Goal: Task Accomplishment & Management: Manage account settings

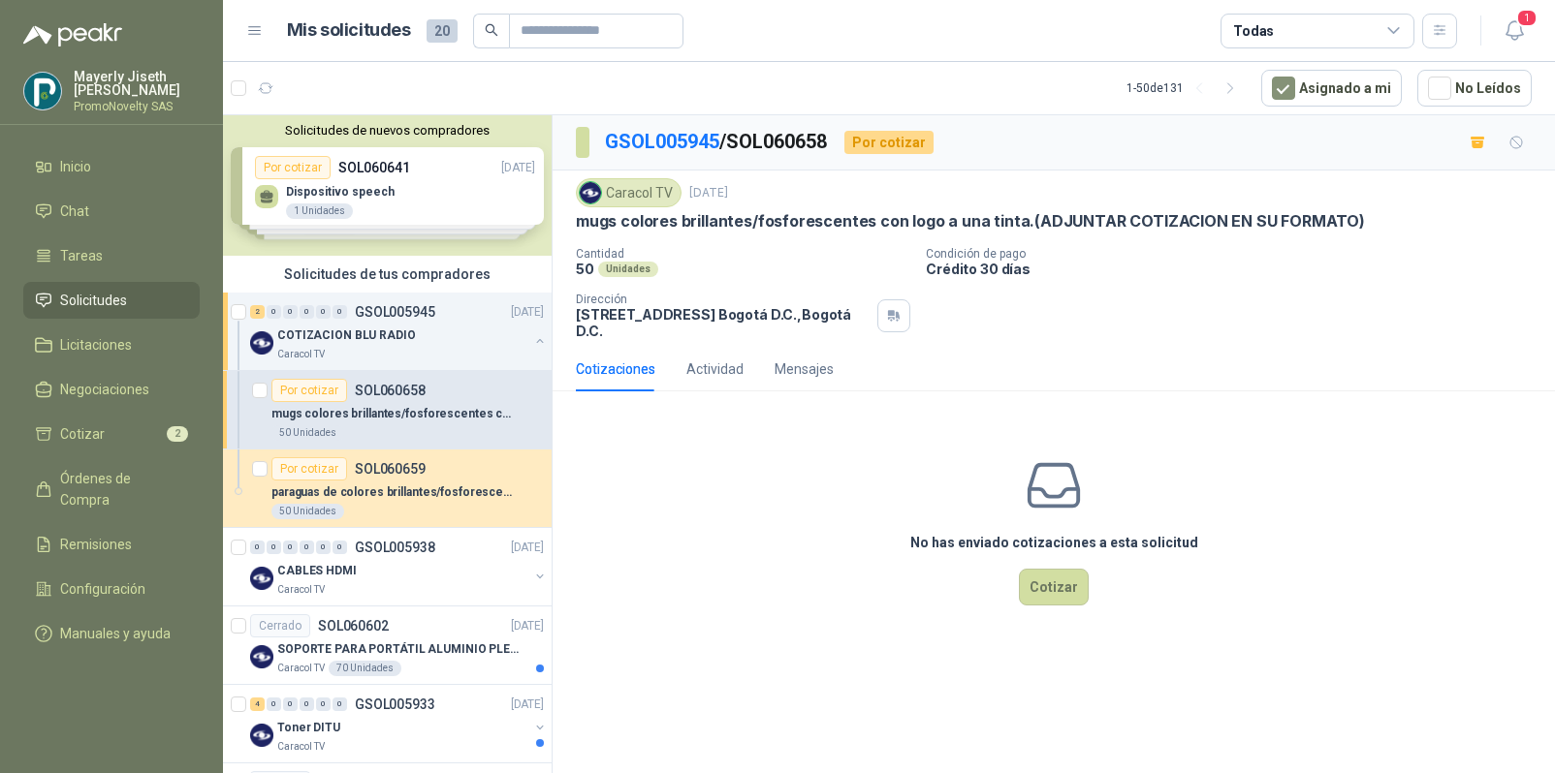
click at [370, 335] on p "COTIZACION BLU RADIO" at bounding box center [346, 336] width 139 height 18
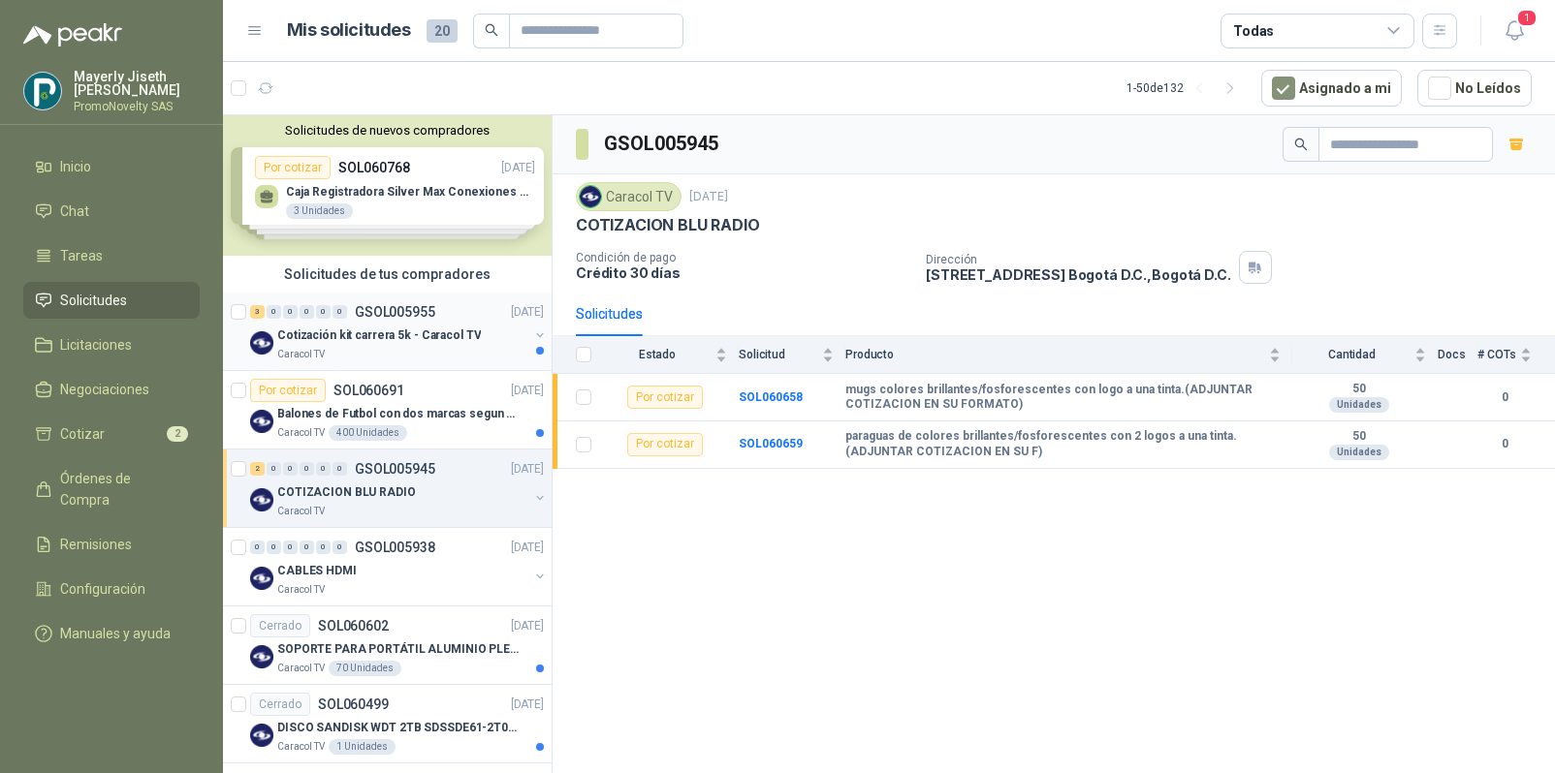
click at [385, 352] on div "Caracol TV" at bounding box center [402, 355] width 251 height 16
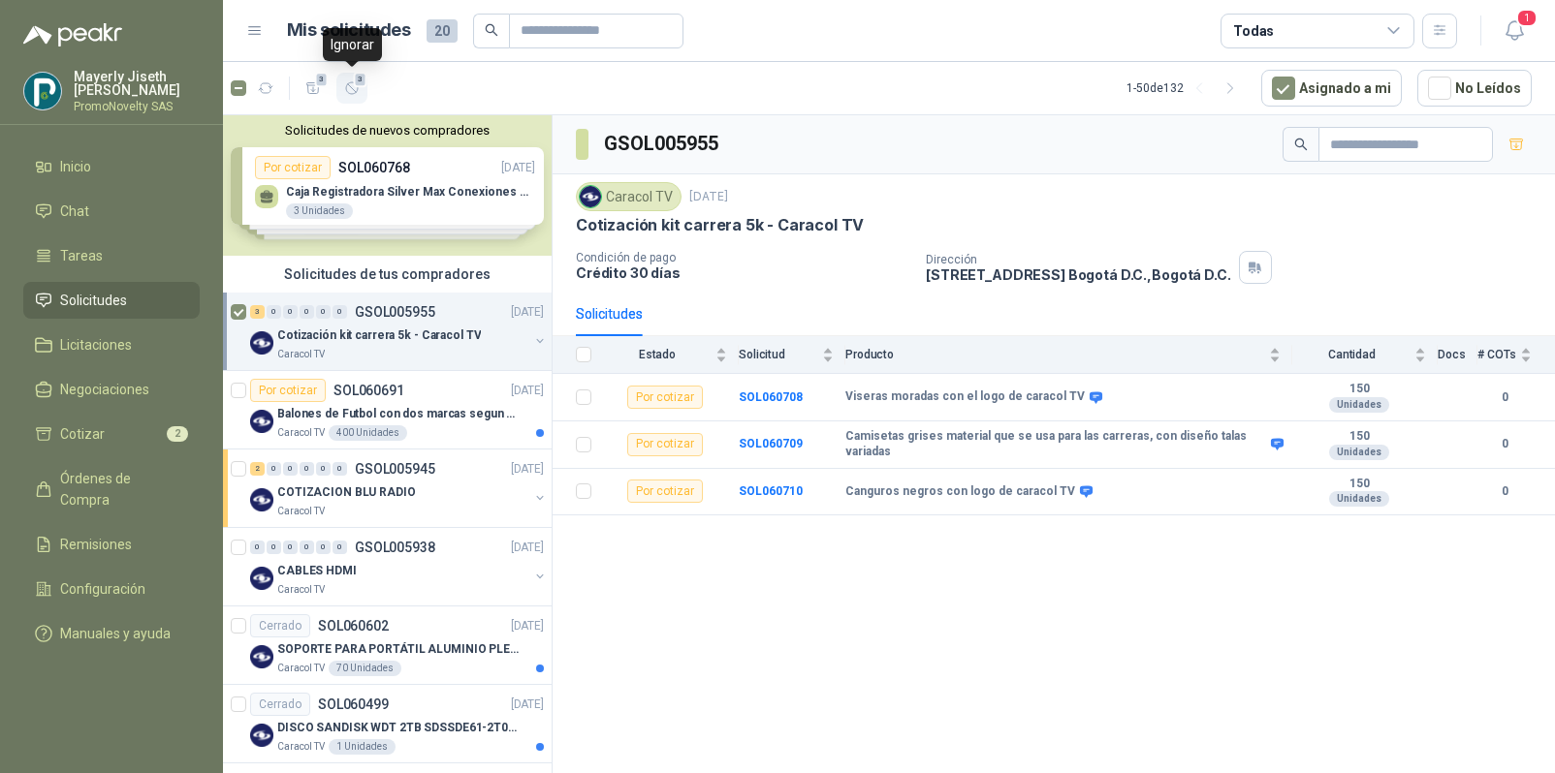
click at [351, 91] on icon "button" at bounding box center [352, 88] width 16 height 16
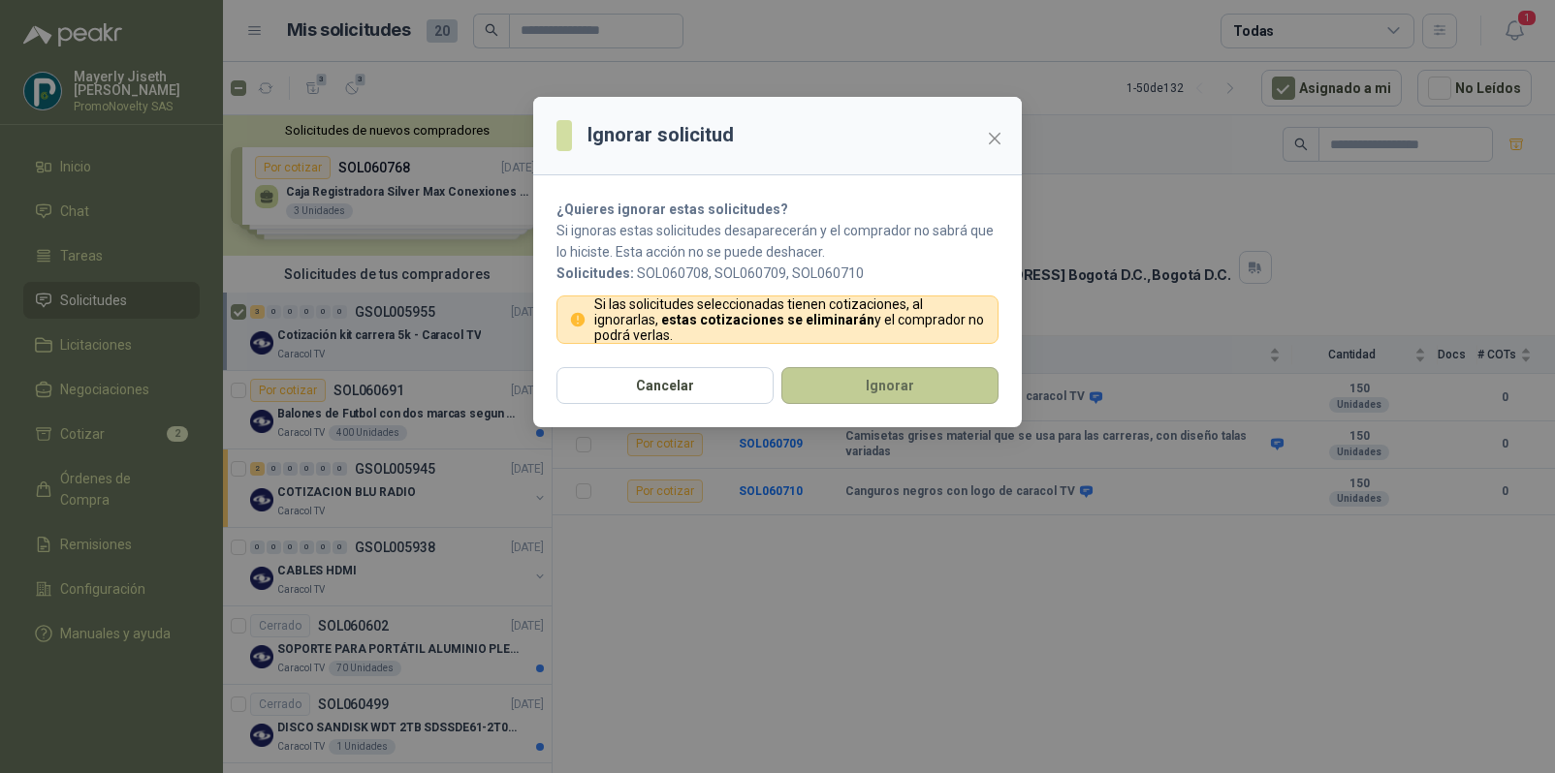
click at [890, 396] on button "Ignorar" at bounding box center [889, 385] width 217 height 37
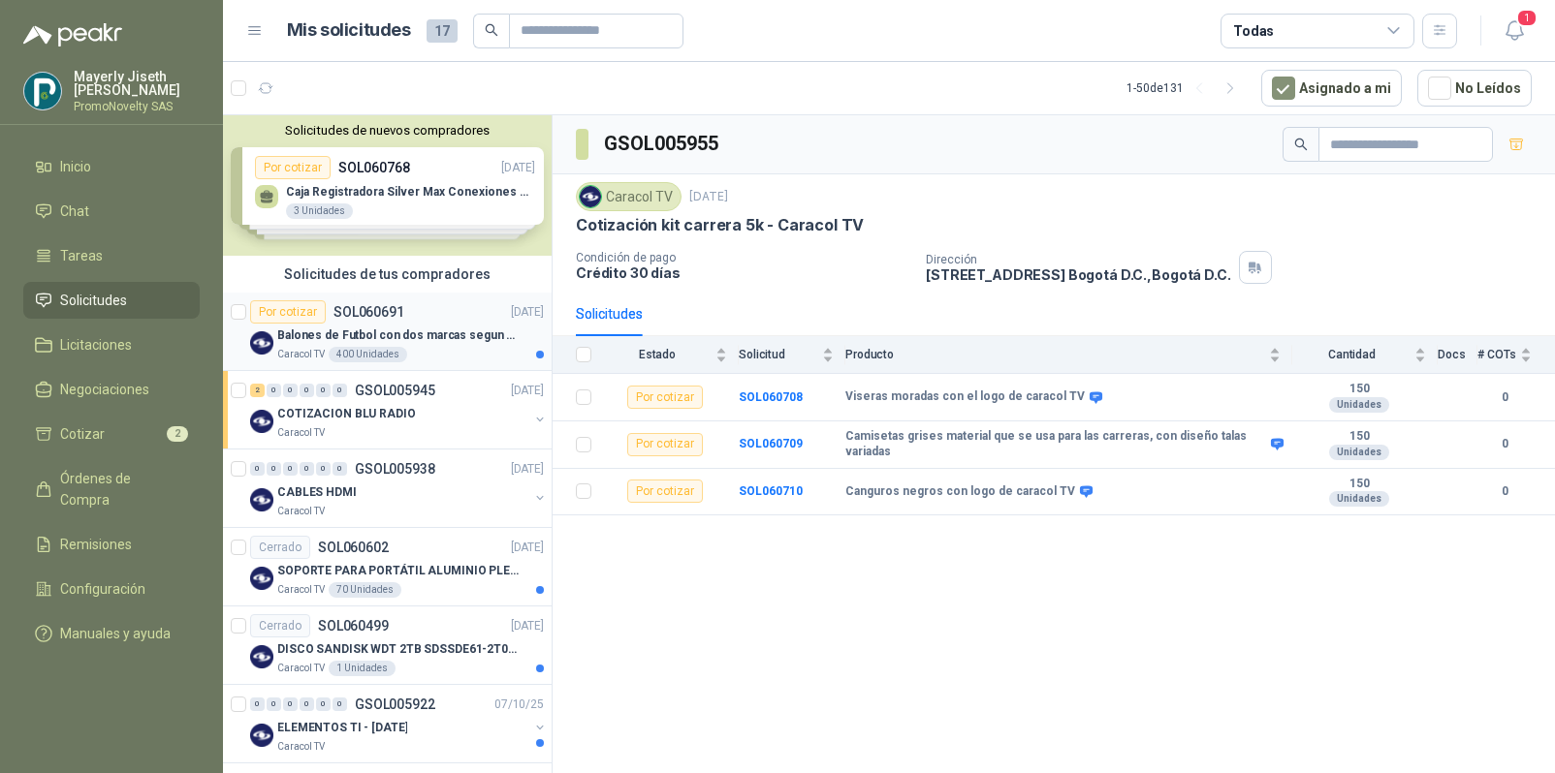
click at [435, 337] on p "Balones de Futbol con dos marcas segun adjunto. Adjuntar cotizacion en su forma…" at bounding box center [397, 336] width 241 height 18
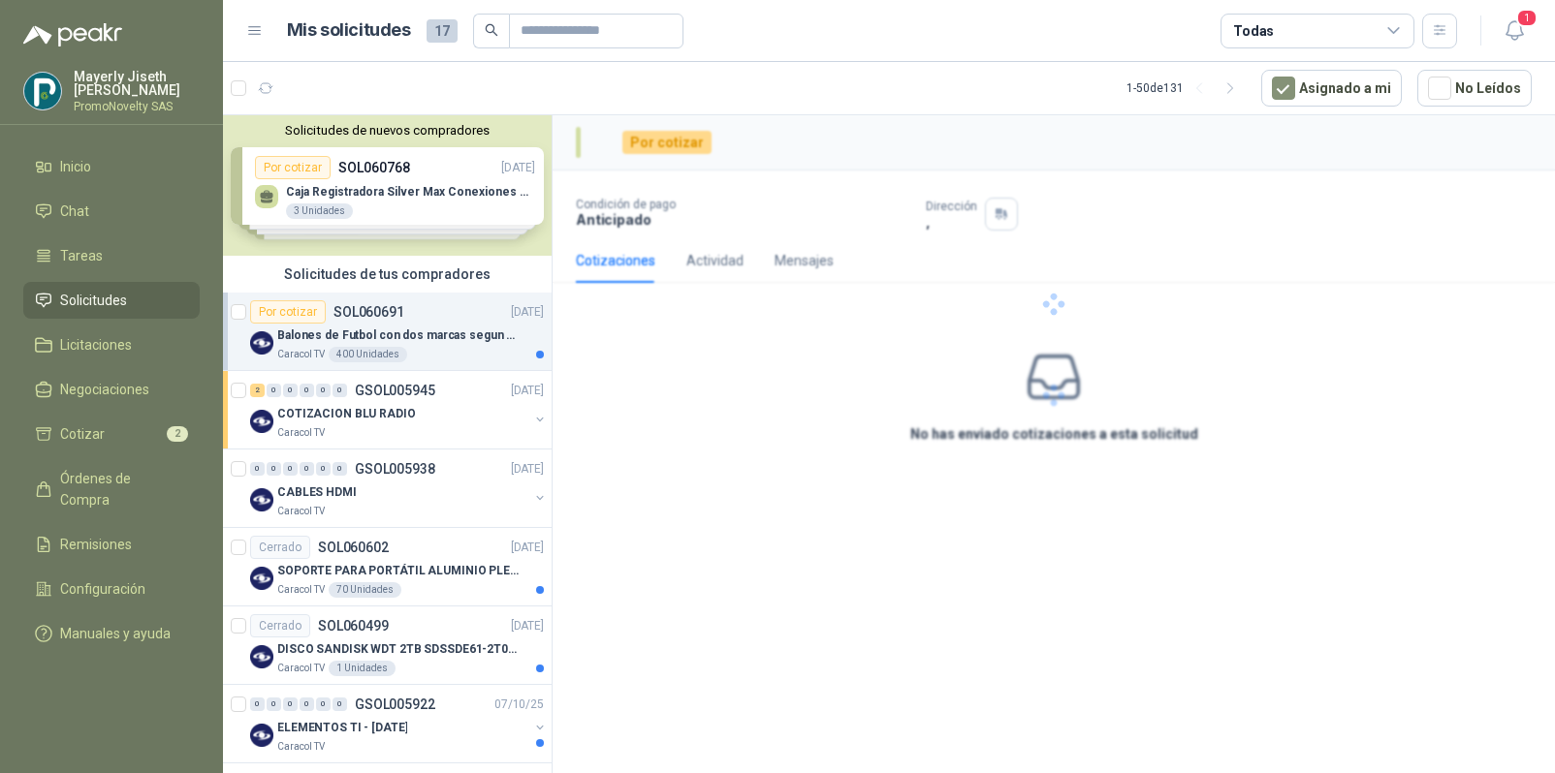
click at [465, 357] on div "Caracol TV 400 Unidades" at bounding box center [410, 355] width 267 height 16
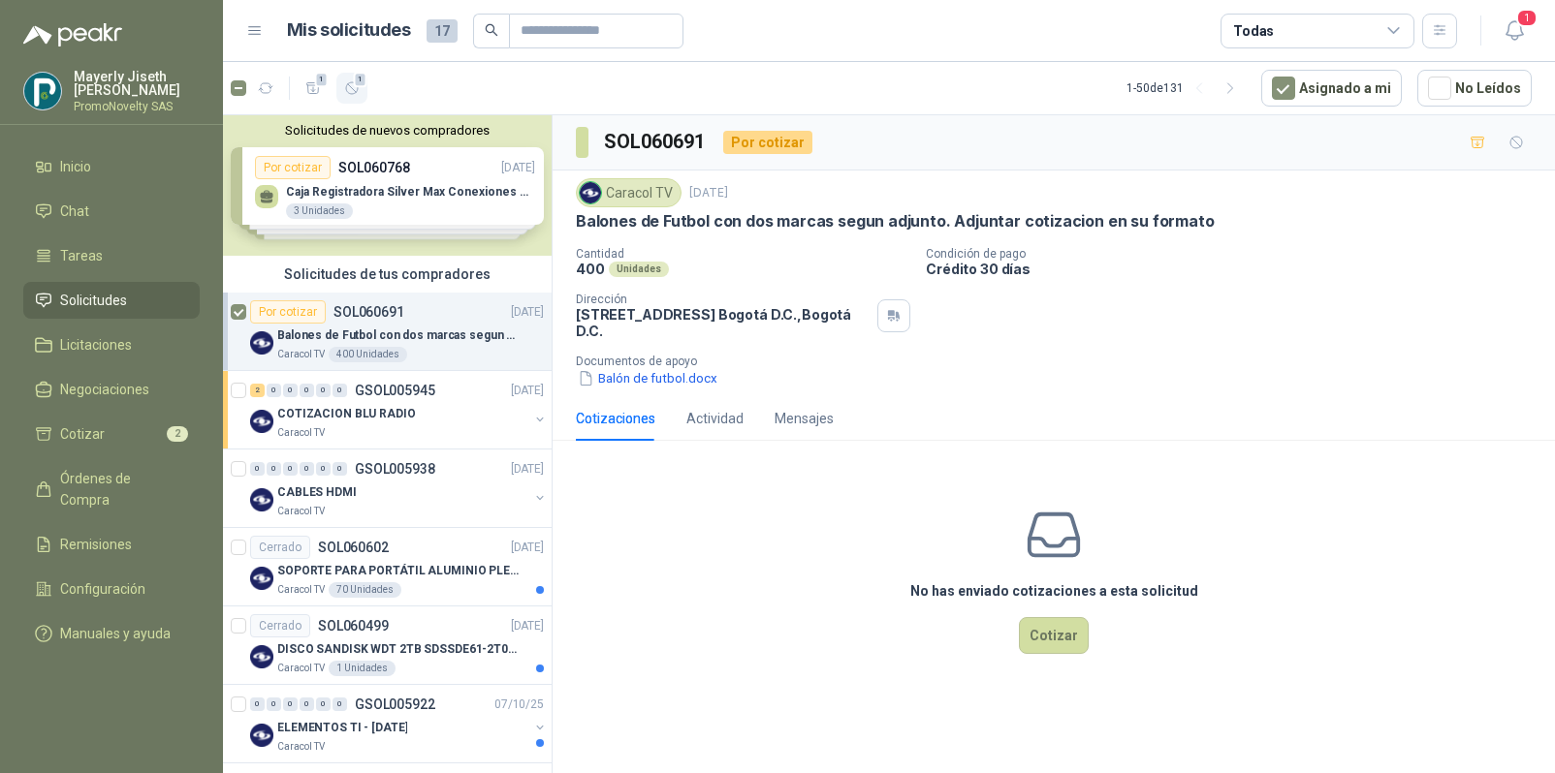
click at [357, 91] on icon "button" at bounding box center [352, 88] width 12 height 12
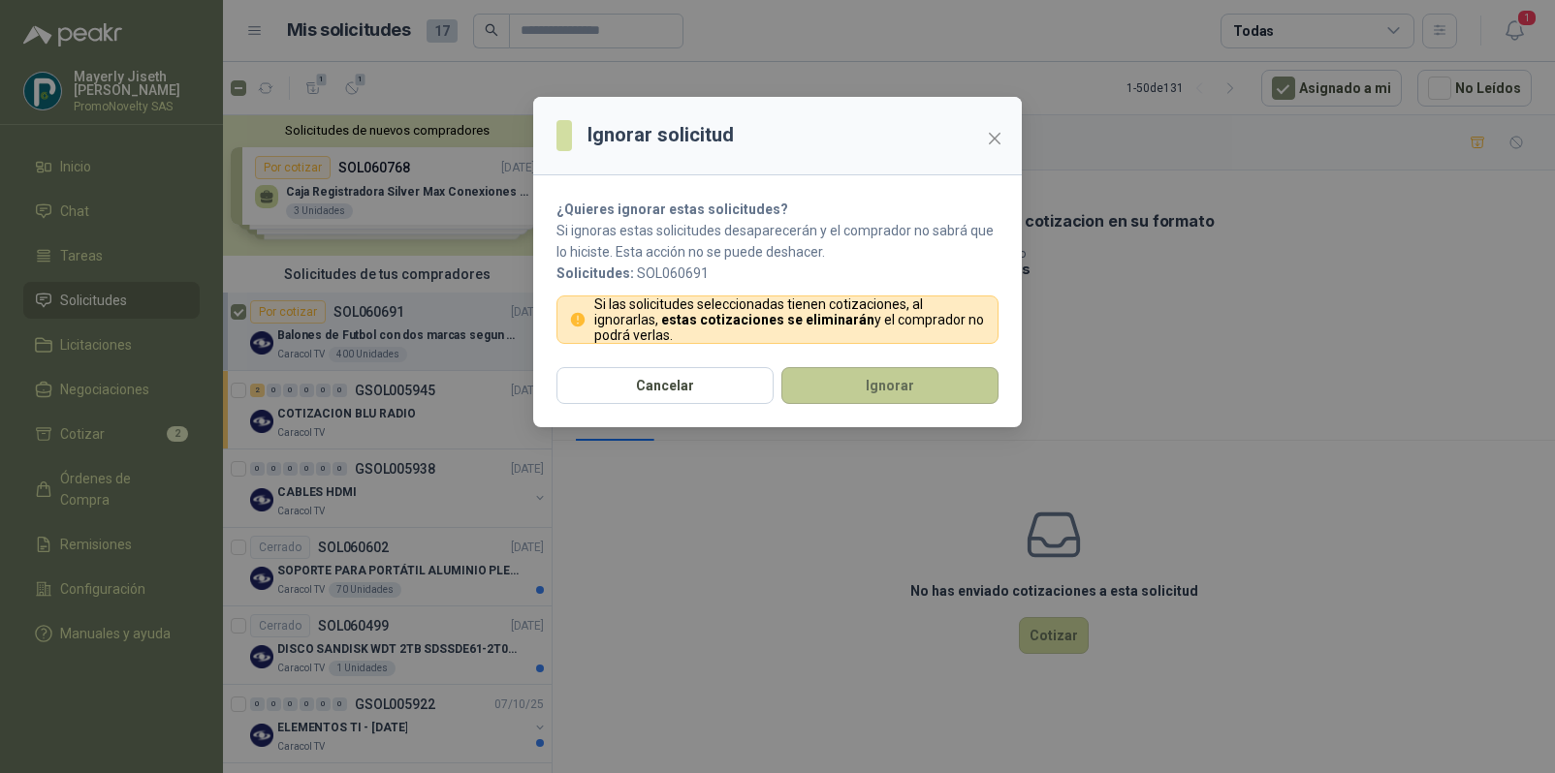
click at [896, 386] on button "Ignorar" at bounding box center [889, 385] width 217 height 37
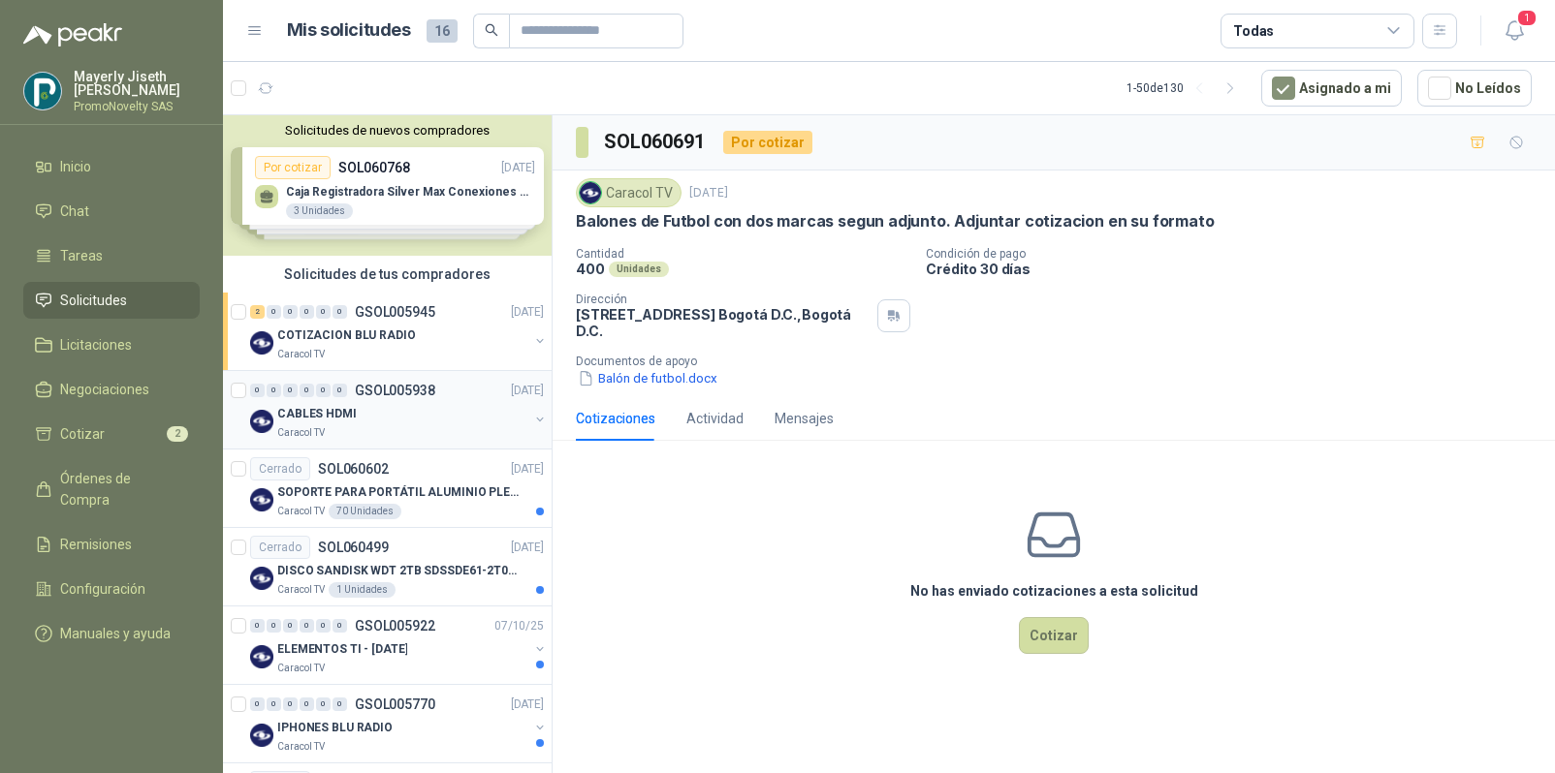
click at [390, 408] on div "CABLES HDMI" at bounding box center [402, 413] width 251 height 23
